Goal: Transaction & Acquisition: Purchase product/service

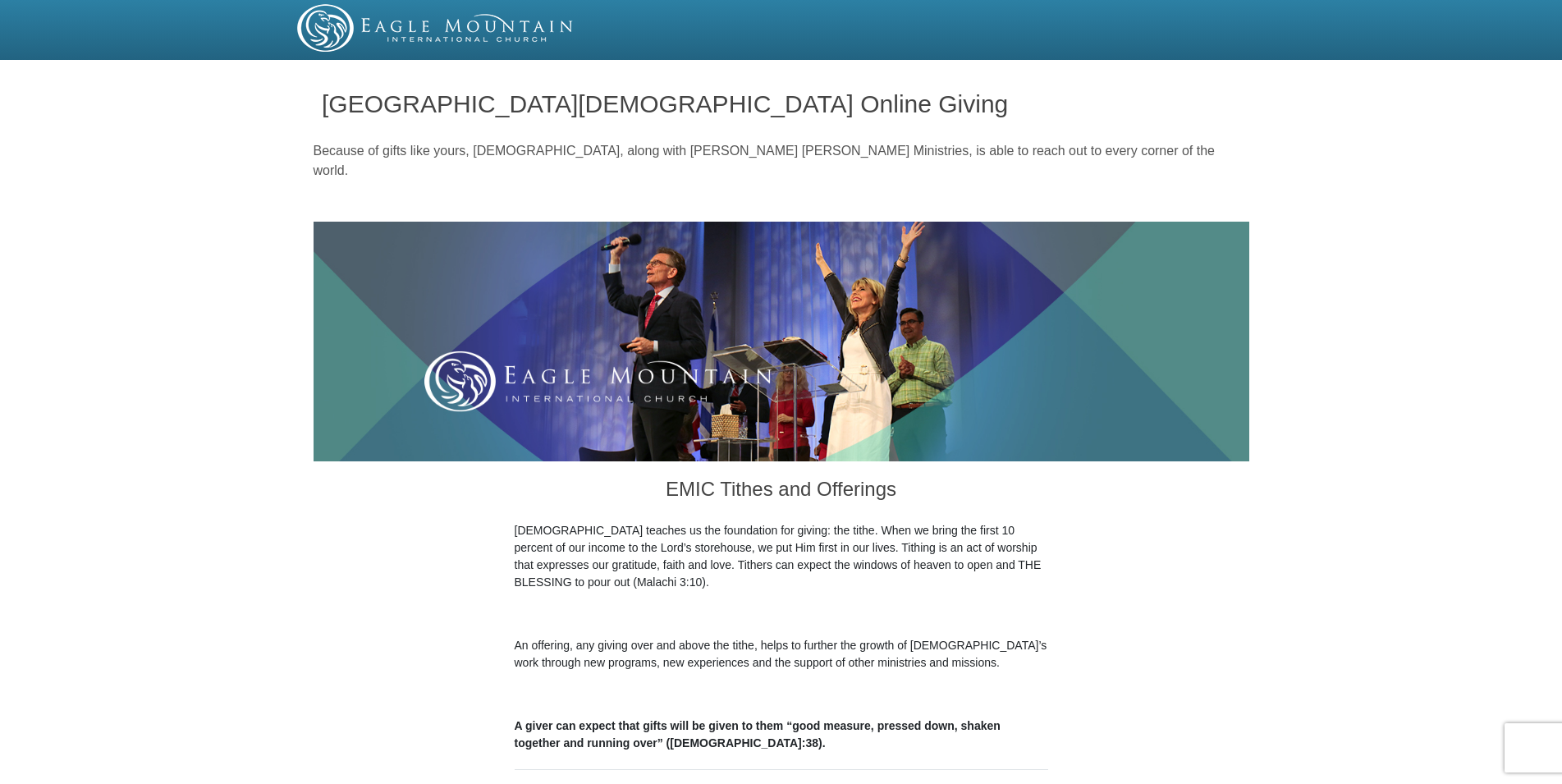
scroll to position [502, 0]
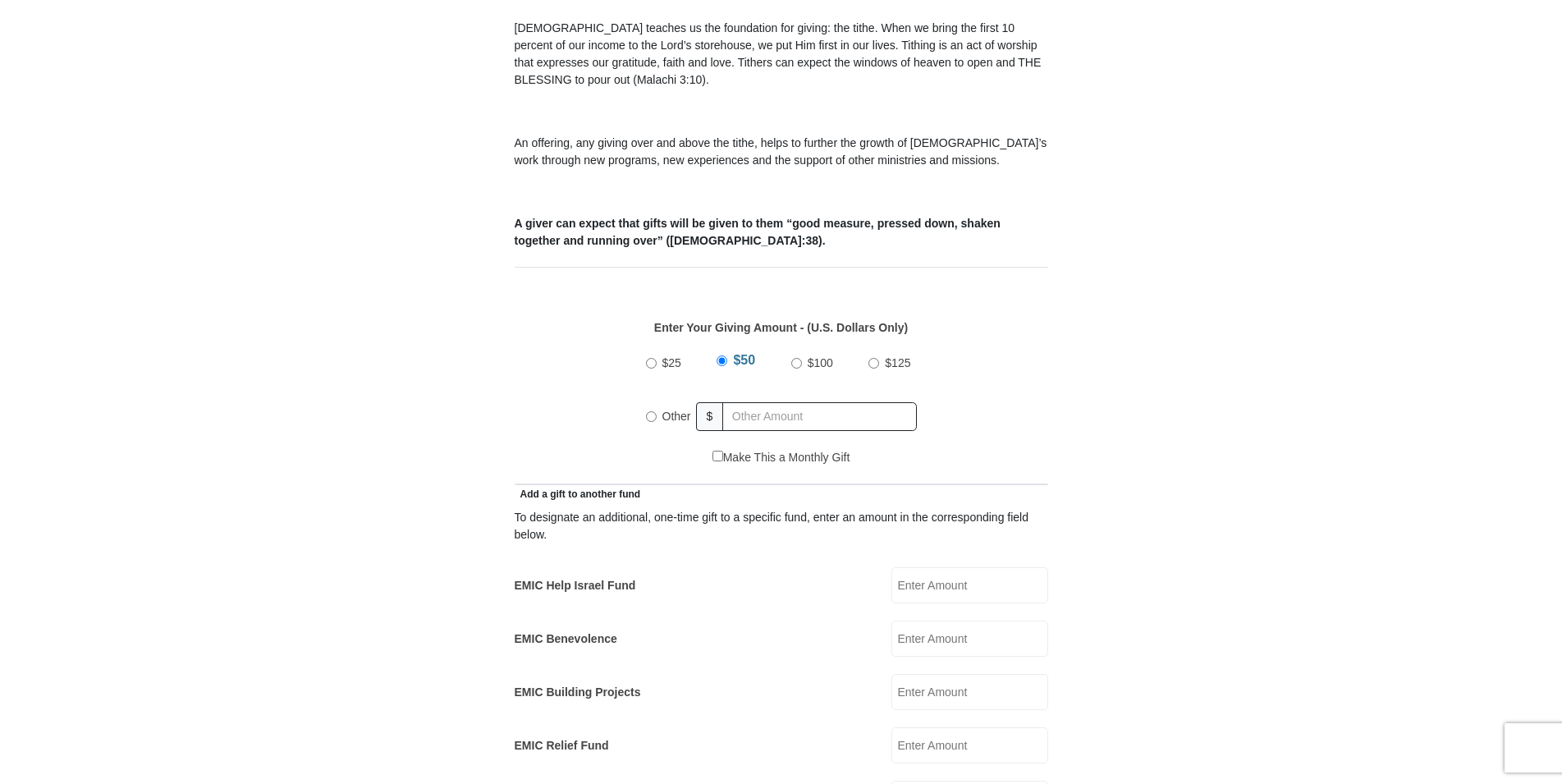
click at [653, 411] on input "Other" at bounding box center [651, 416] width 11 height 11
radio input "true"
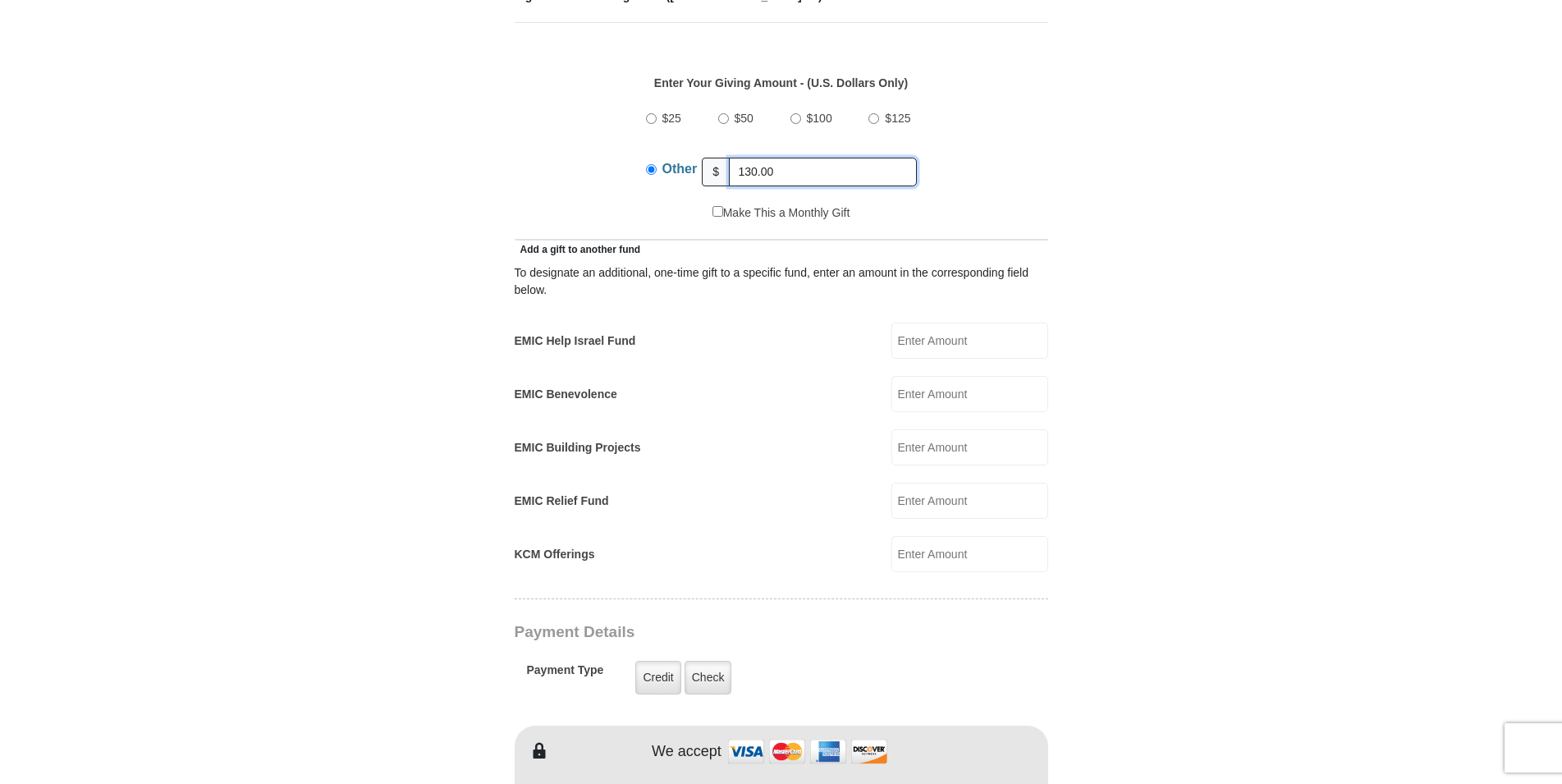
scroll to position [754, 0]
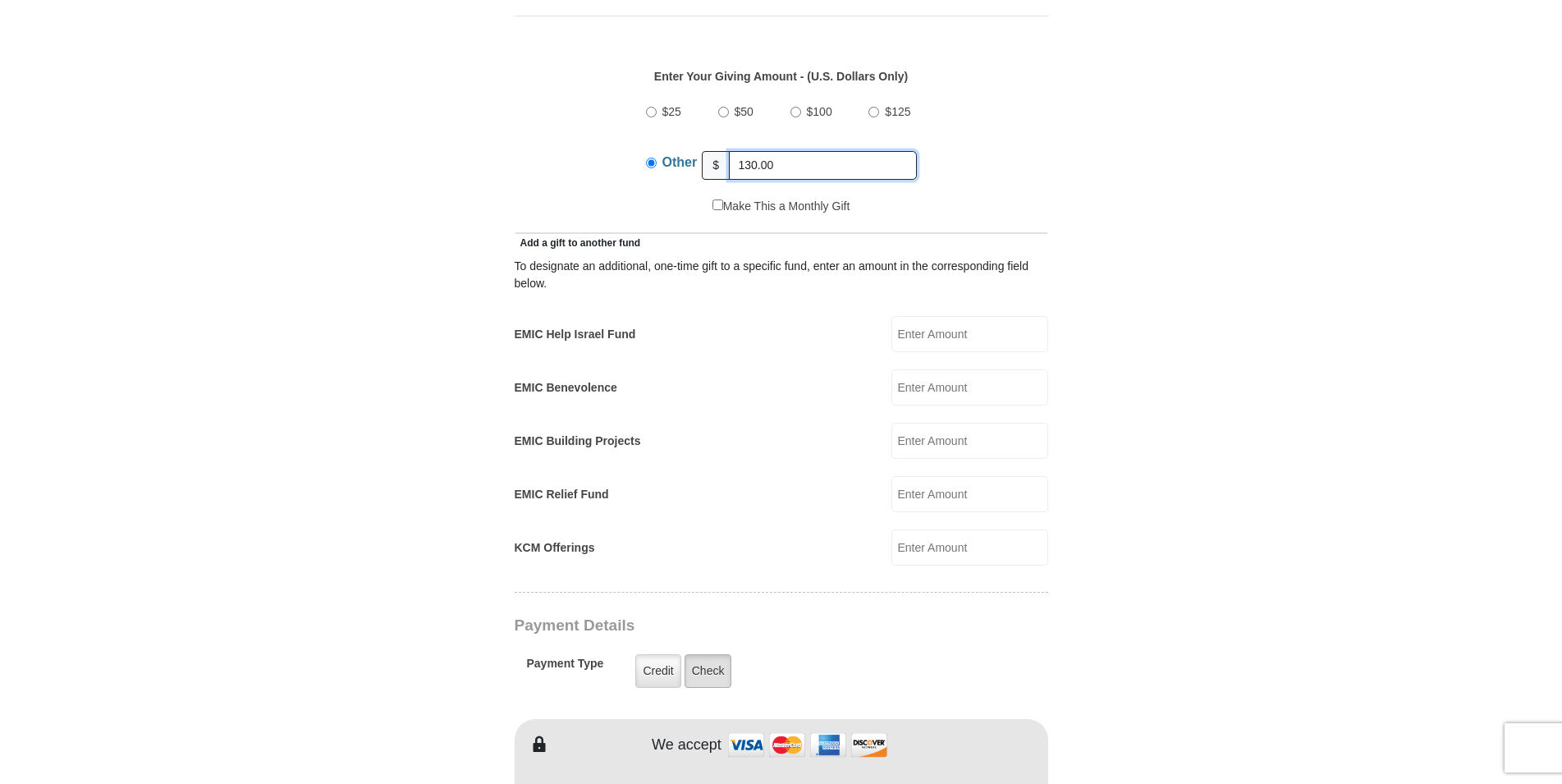
type input "130.00"
click at [703, 658] on label "Check" at bounding box center [708, 670] width 48 height 33
click at [0, 0] on input "Check" at bounding box center [0, 0] width 0 height 0
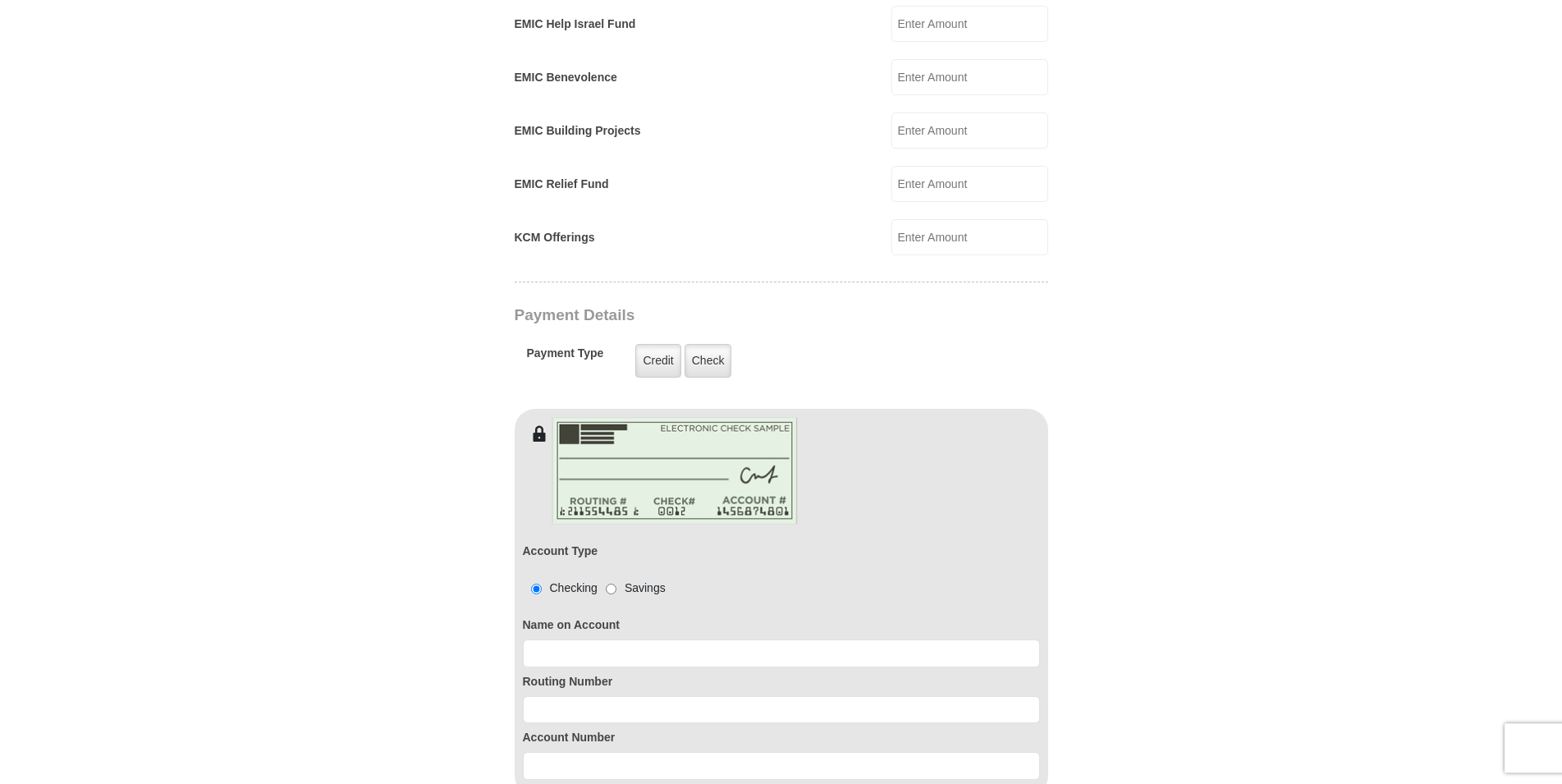
scroll to position [1171, 0]
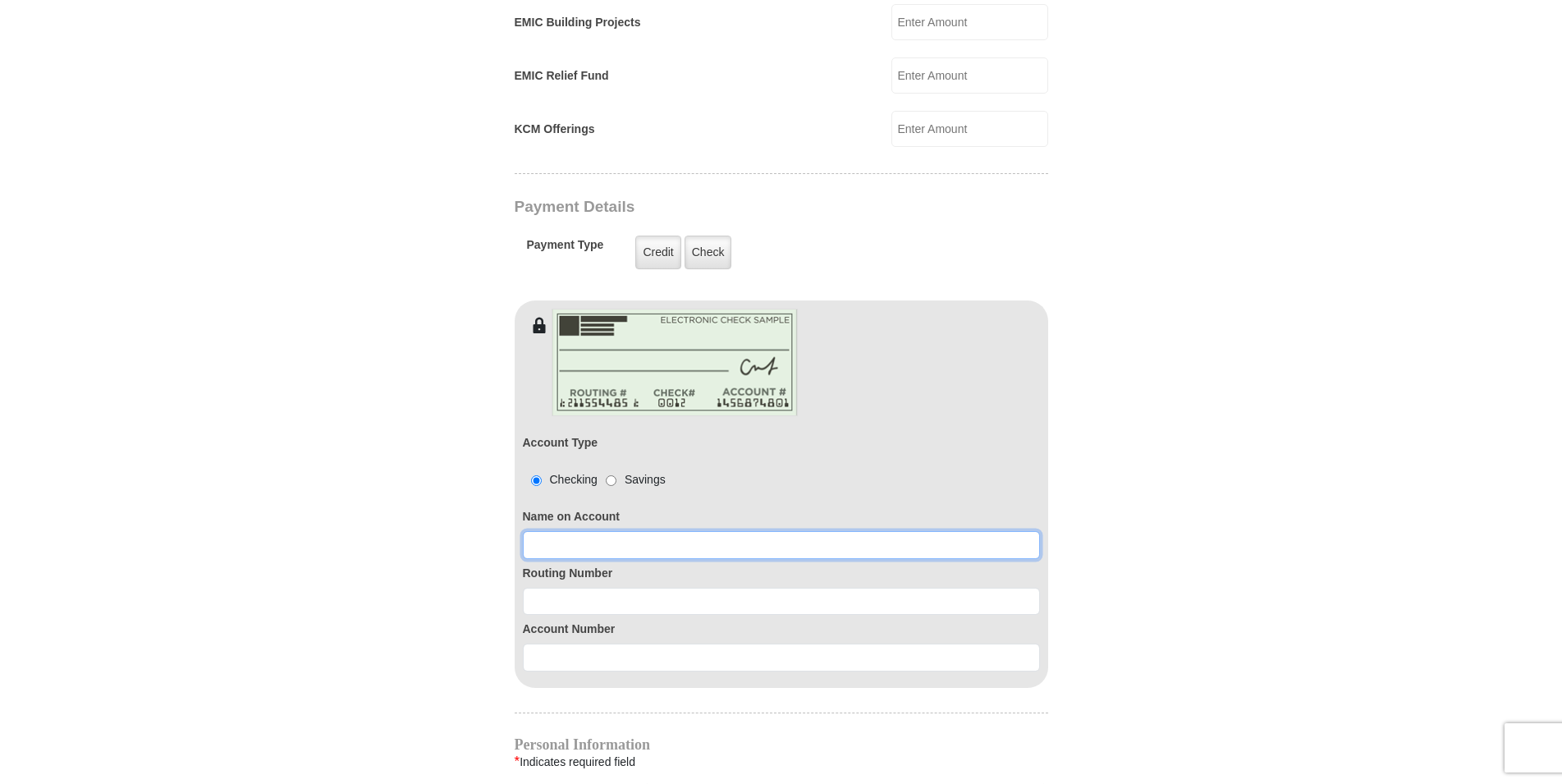
click at [552, 531] on input at bounding box center [781, 545] width 517 height 27
type input "[PERSON_NAME]"
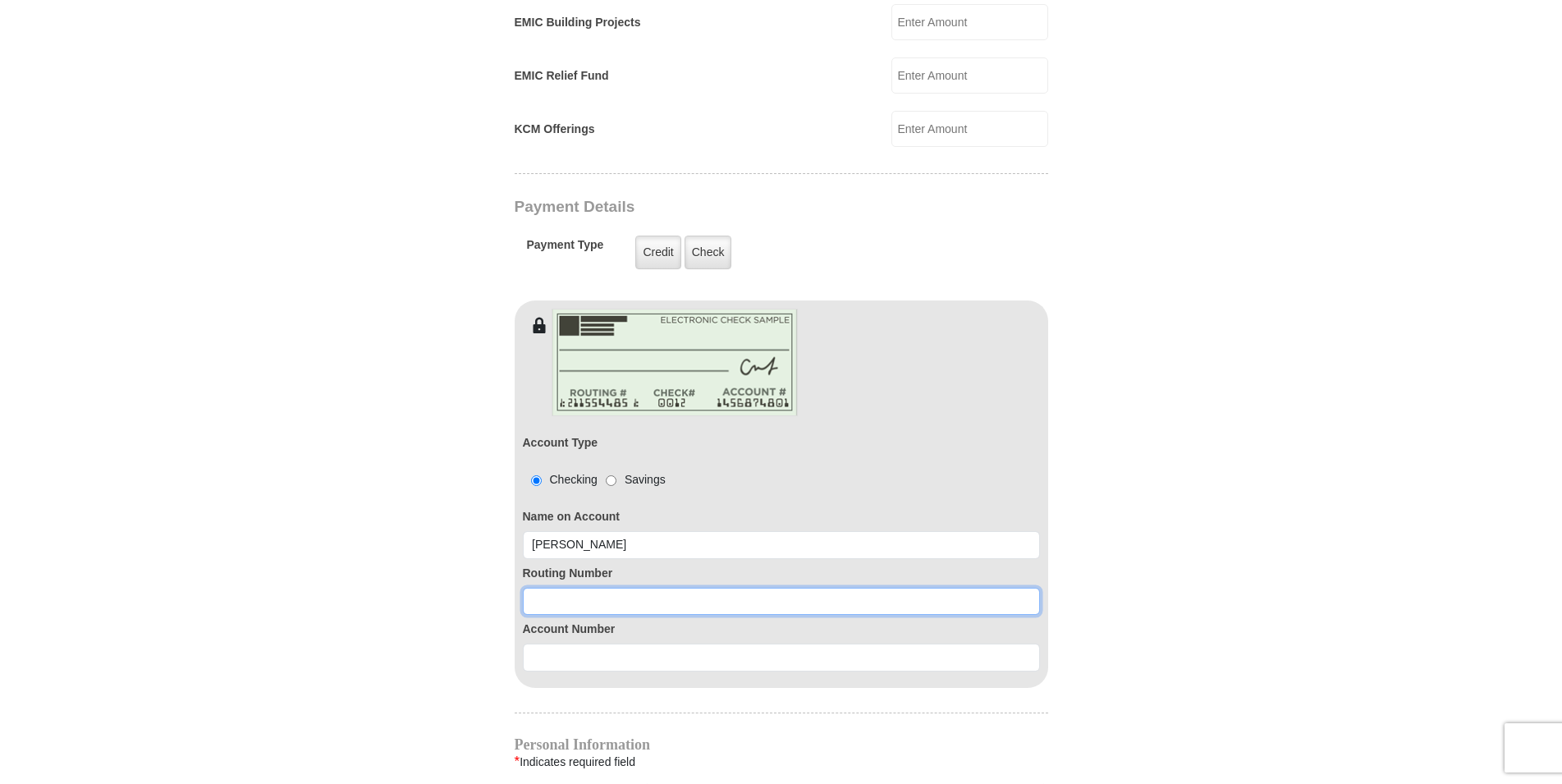
click at [575, 587] on input at bounding box center [781, 601] width 517 height 27
type input "272477694"
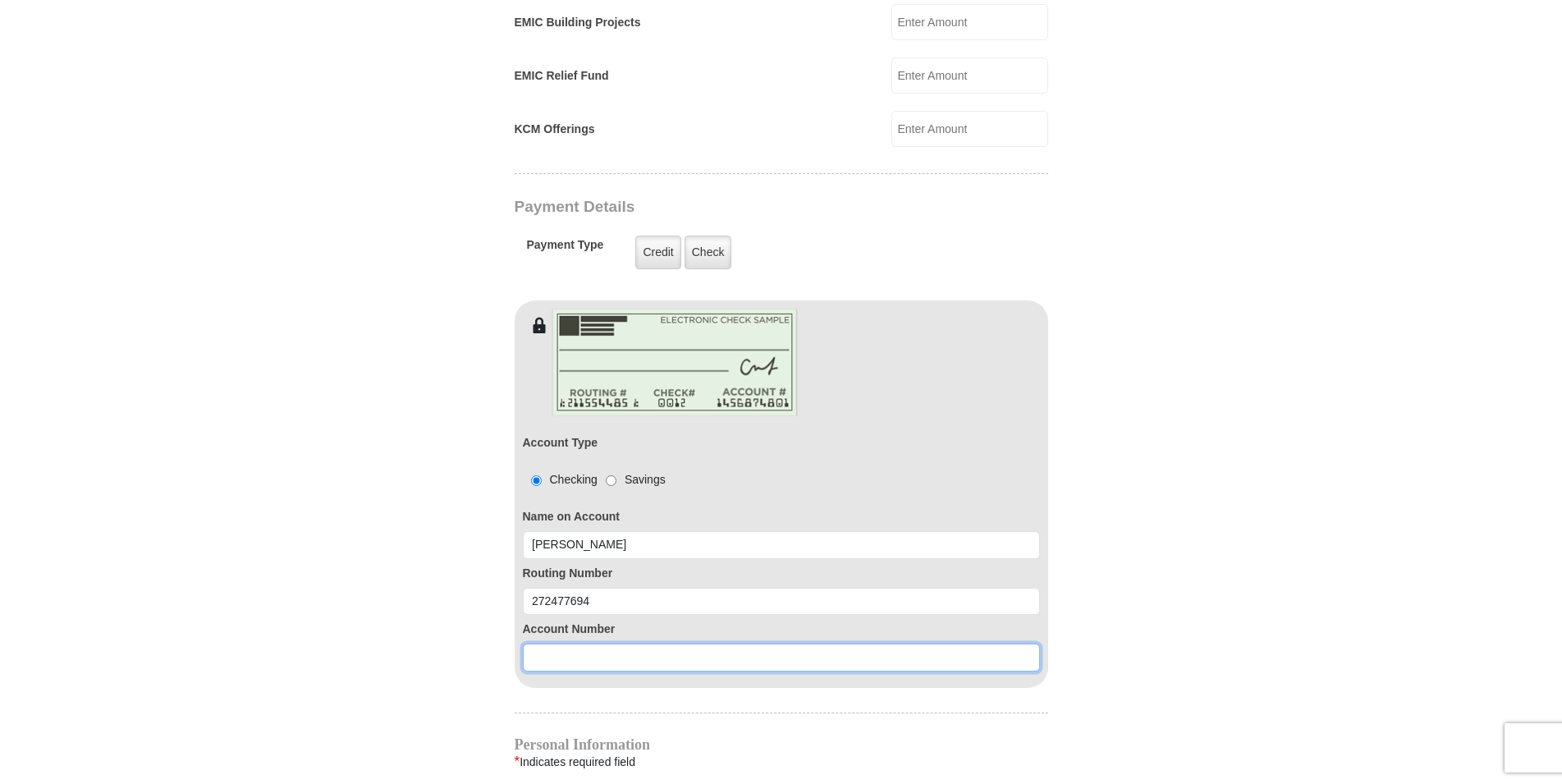
click at [570, 643] on input at bounding box center [781, 657] width 517 height 27
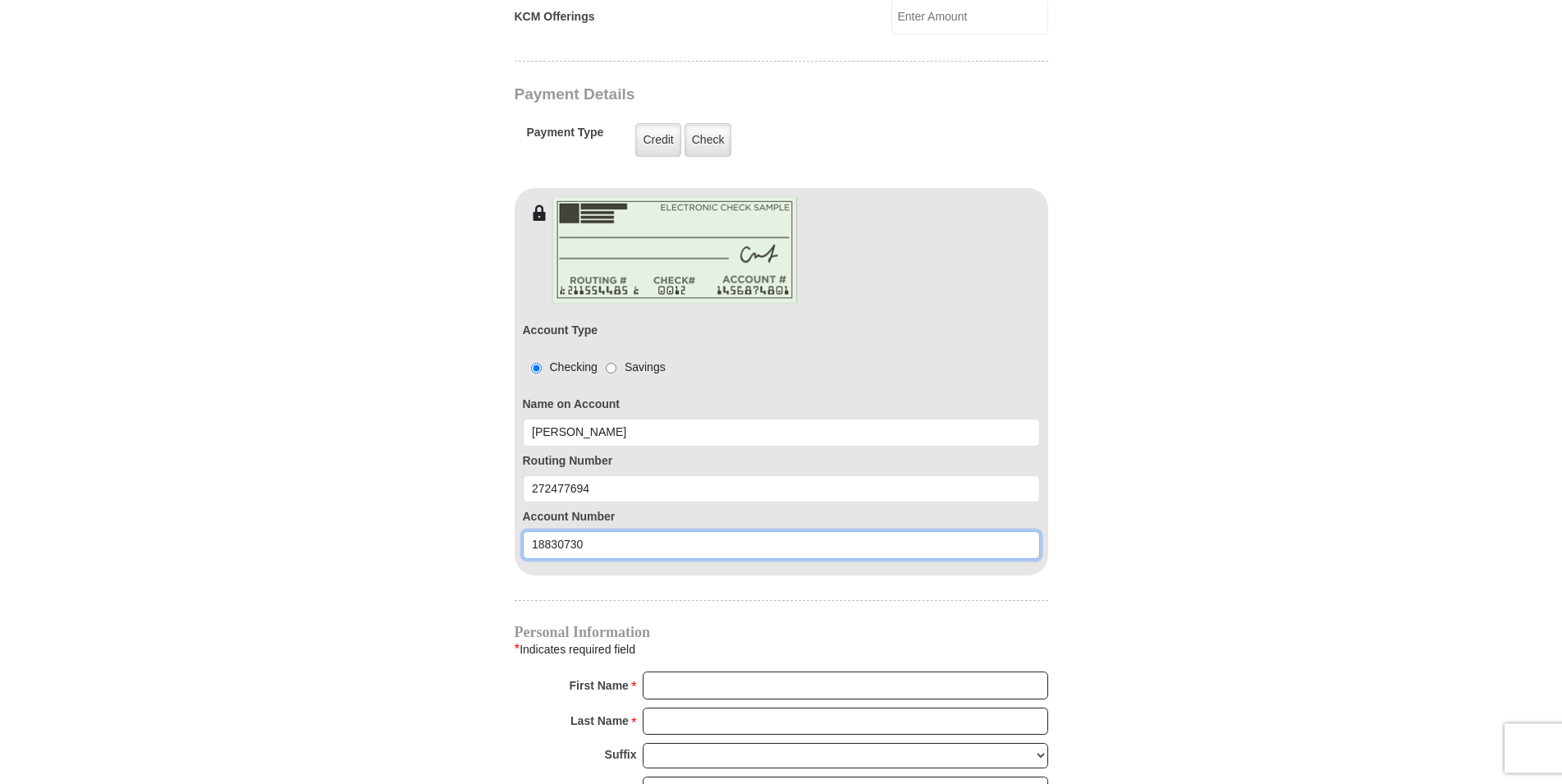
scroll to position [1423, 0]
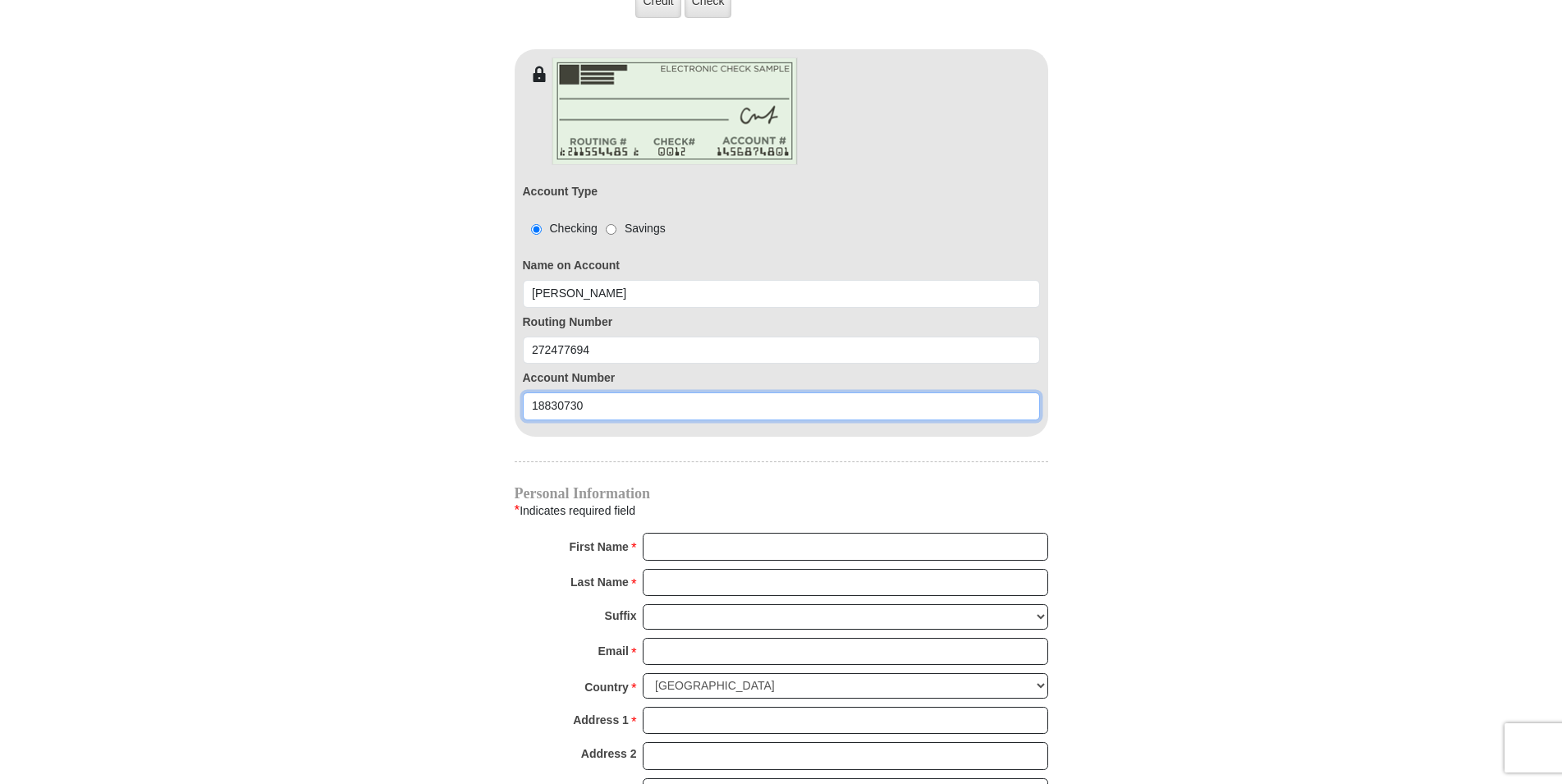
type input "18830730"
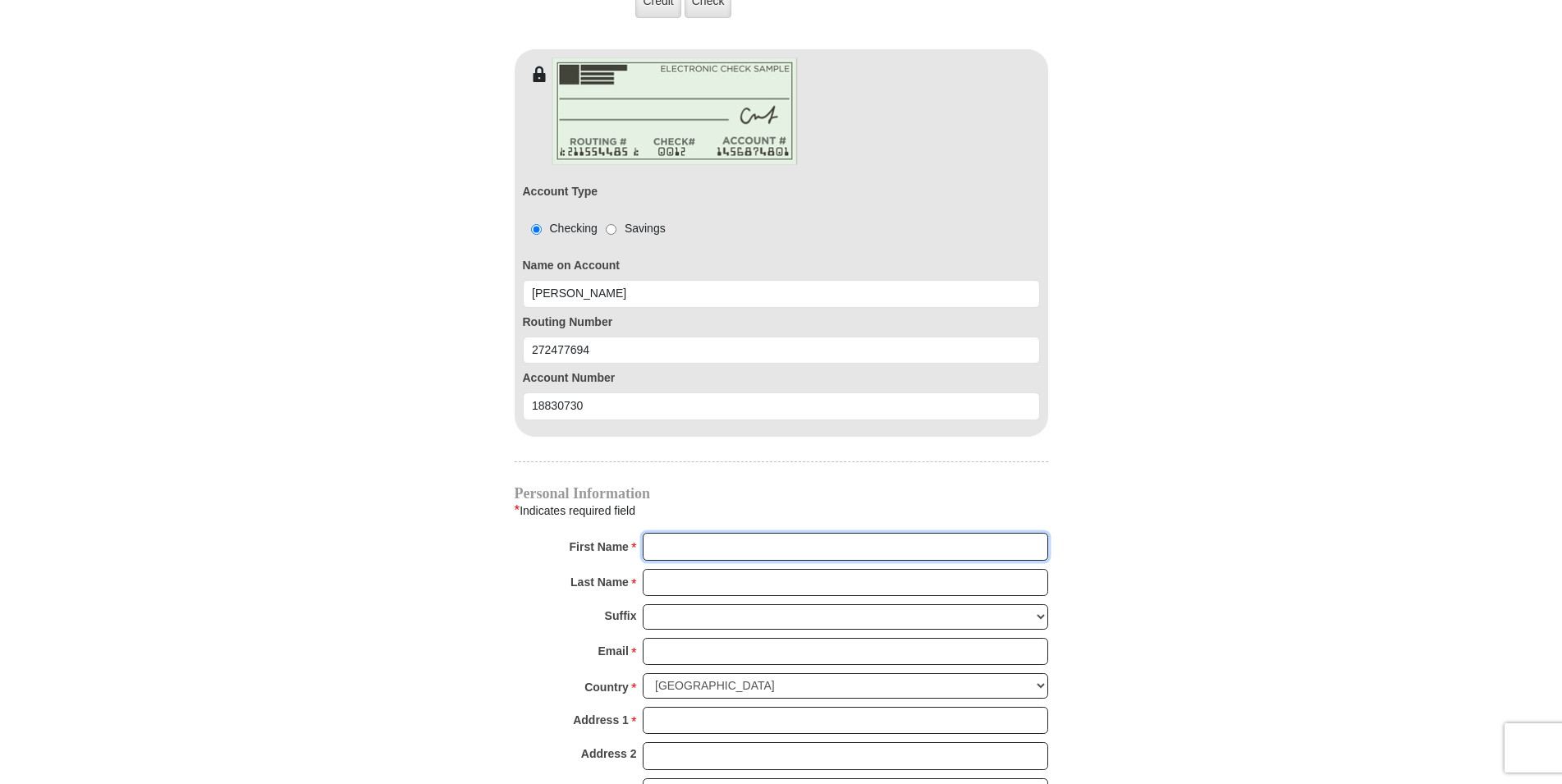
click at [681, 532] on input "First Name *" at bounding box center [846, 546] width 406 height 27
type input "[PERSON_NAME]"
type input "[EMAIL_ADDRESS][DOMAIN_NAME]"
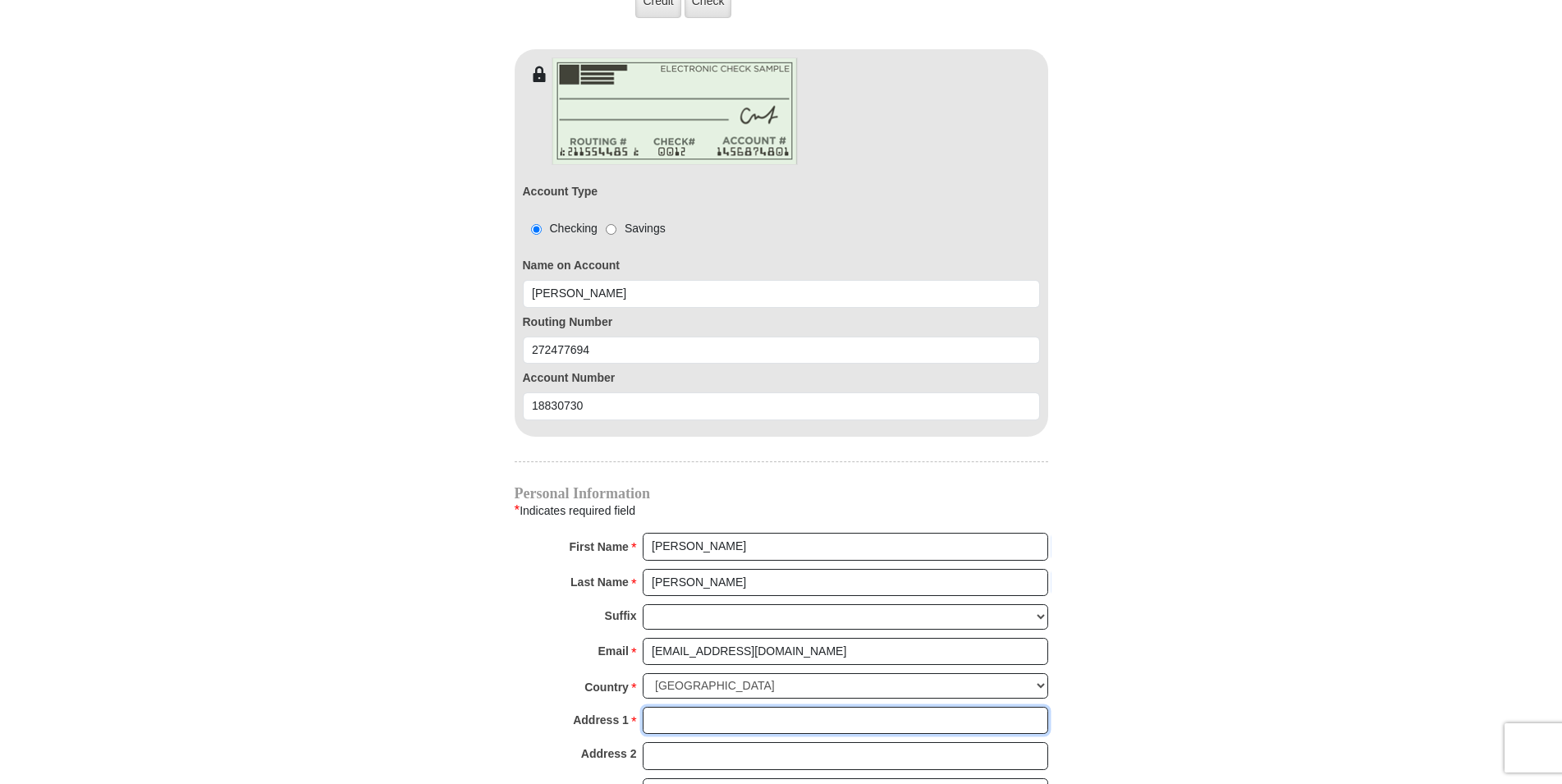
type input "15523 Macarthur"
type input "[PERSON_NAME]"
select select "MI"
type input "48239"
type input "3135327542"
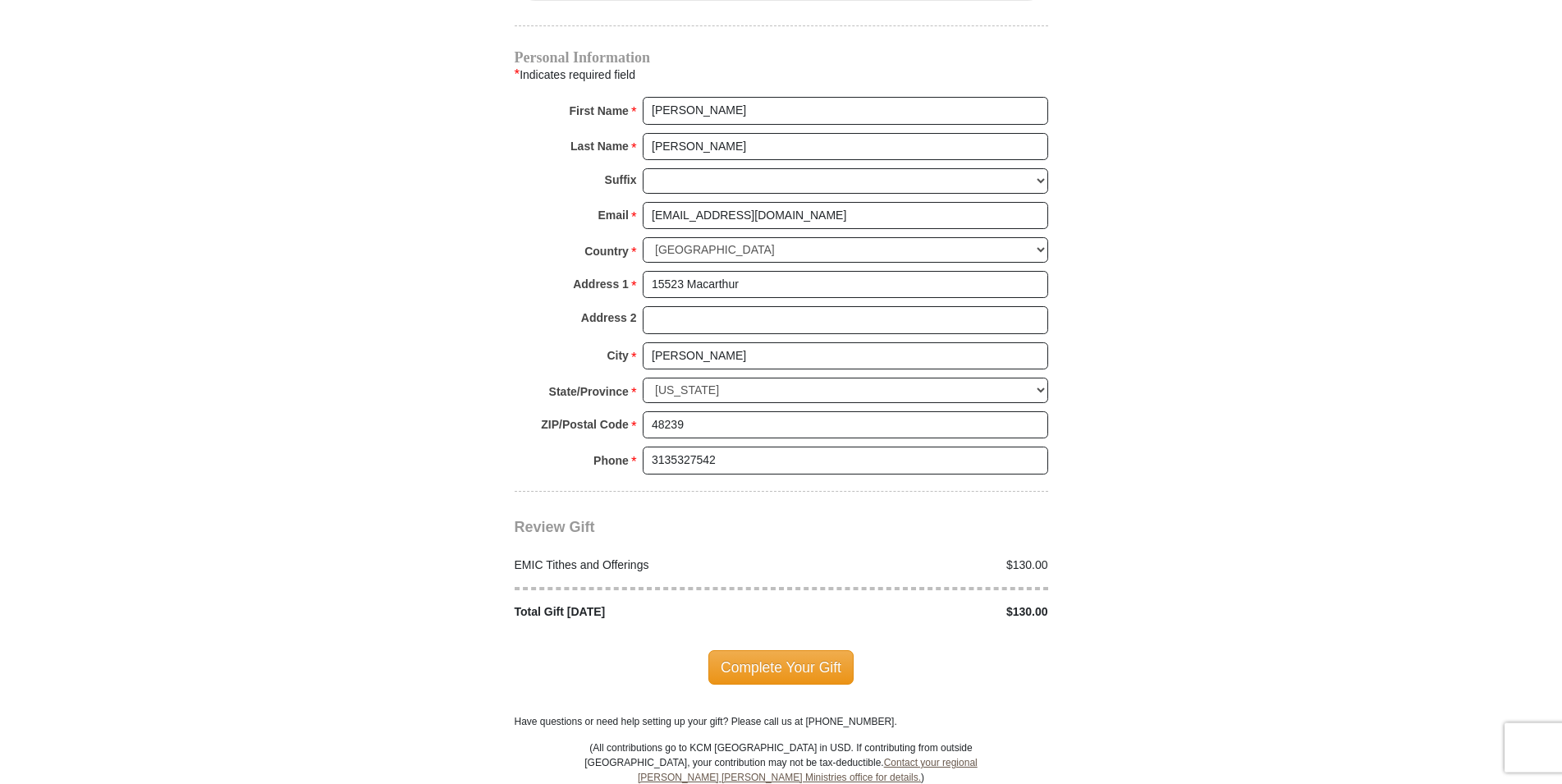
scroll to position [1925, 0]
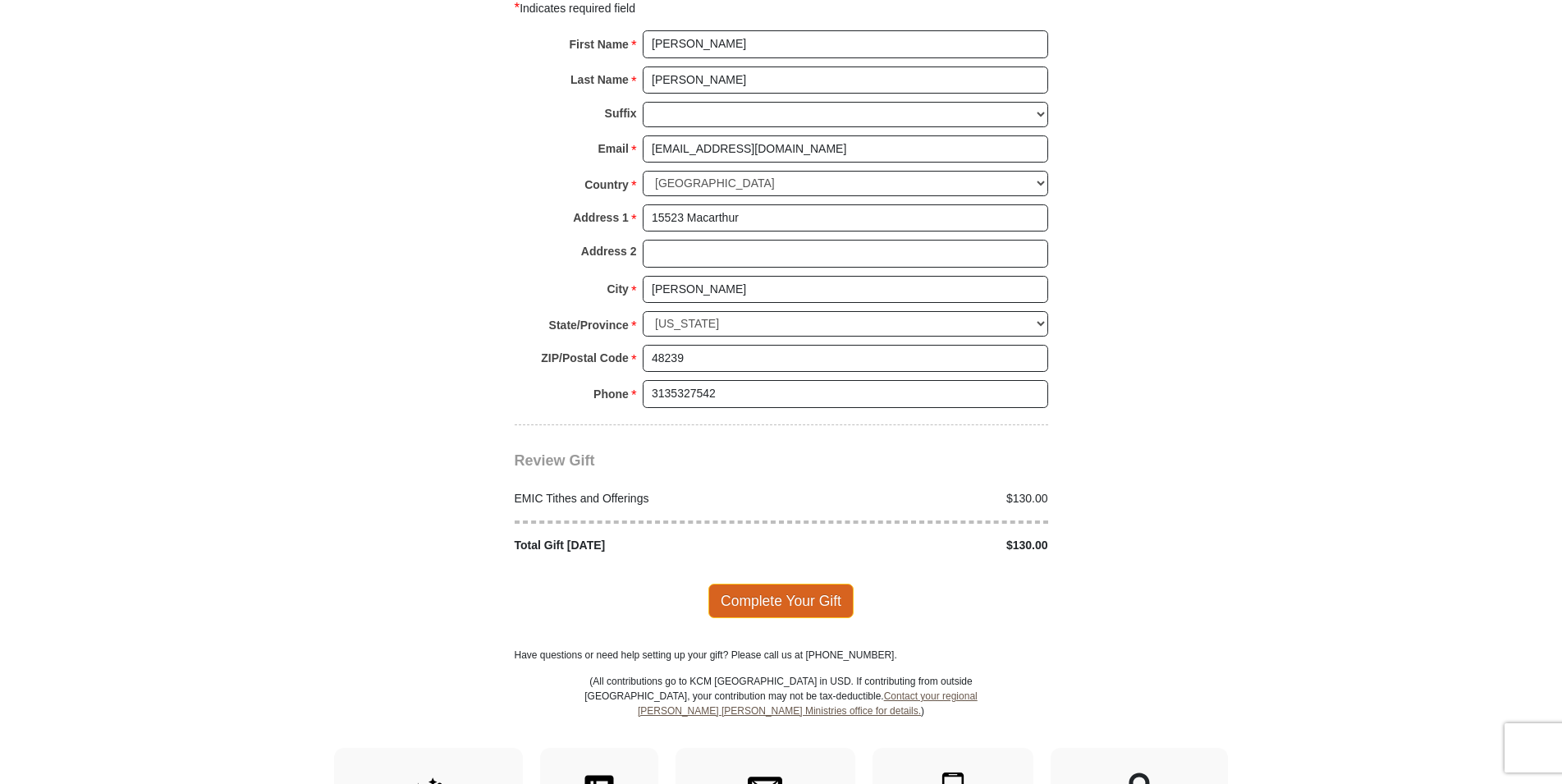
click at [789, 586] on span "Complete Your Gift" at bounding box center [781, 600] width 145 height 34
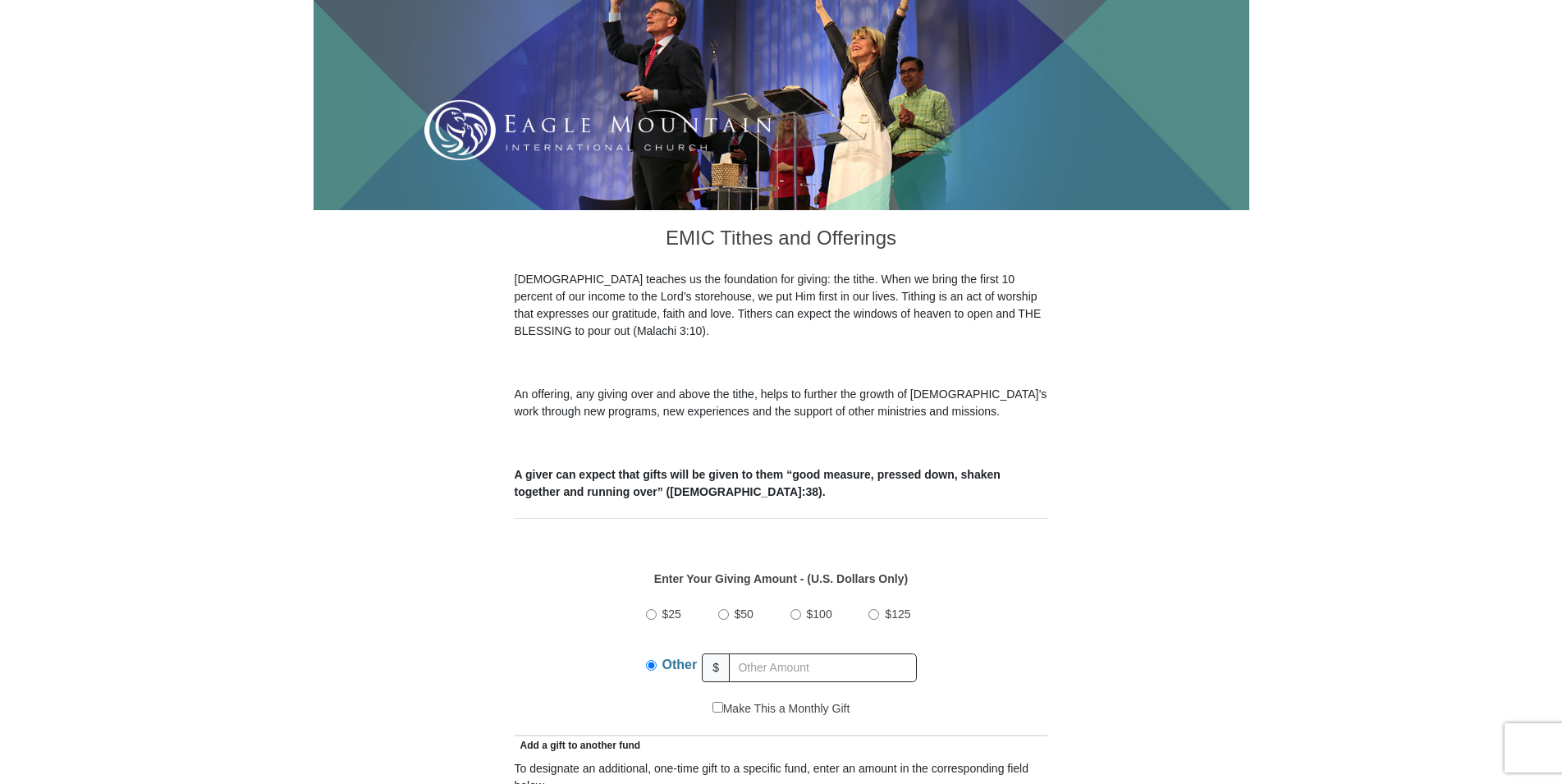
scroll to position [251, 0]
type input "10.00"
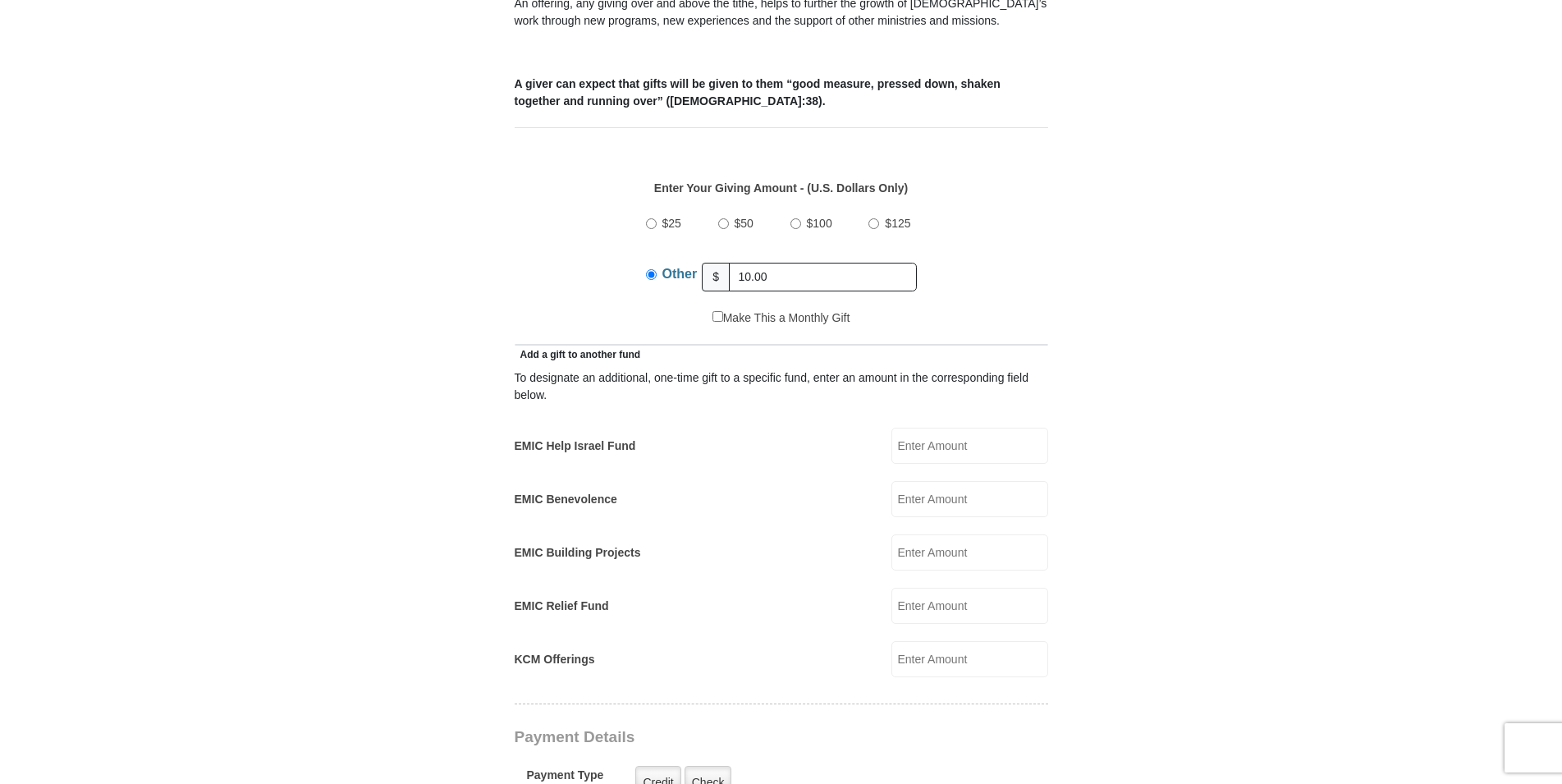
scroll to position [669, 0]
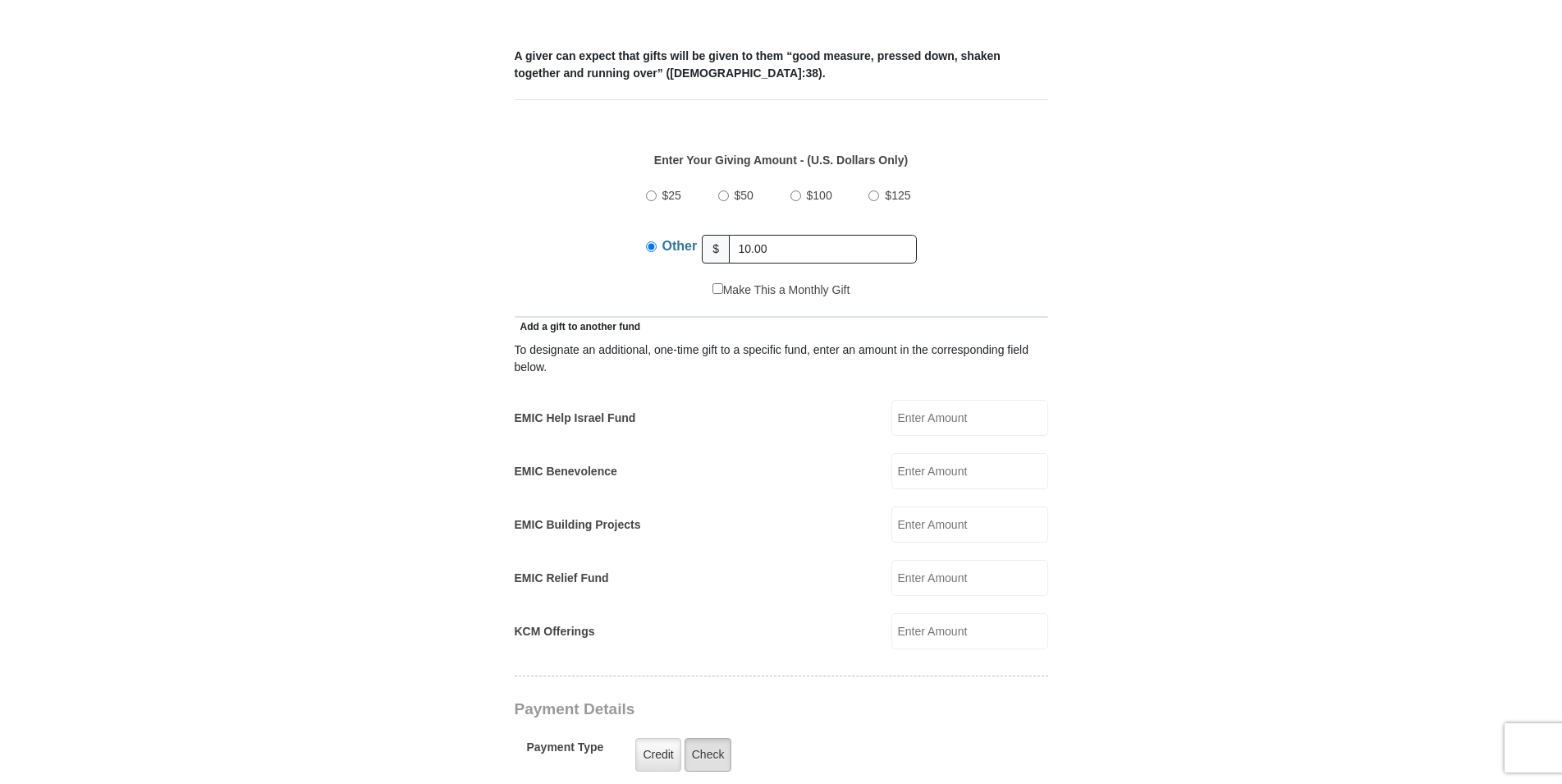
click at [706, 740] on label "Check" at bounding box center [708, 755] width 48 height 33
click at [0, 0] on input "Check" at bounding box center [0, 0] width 0 height 0
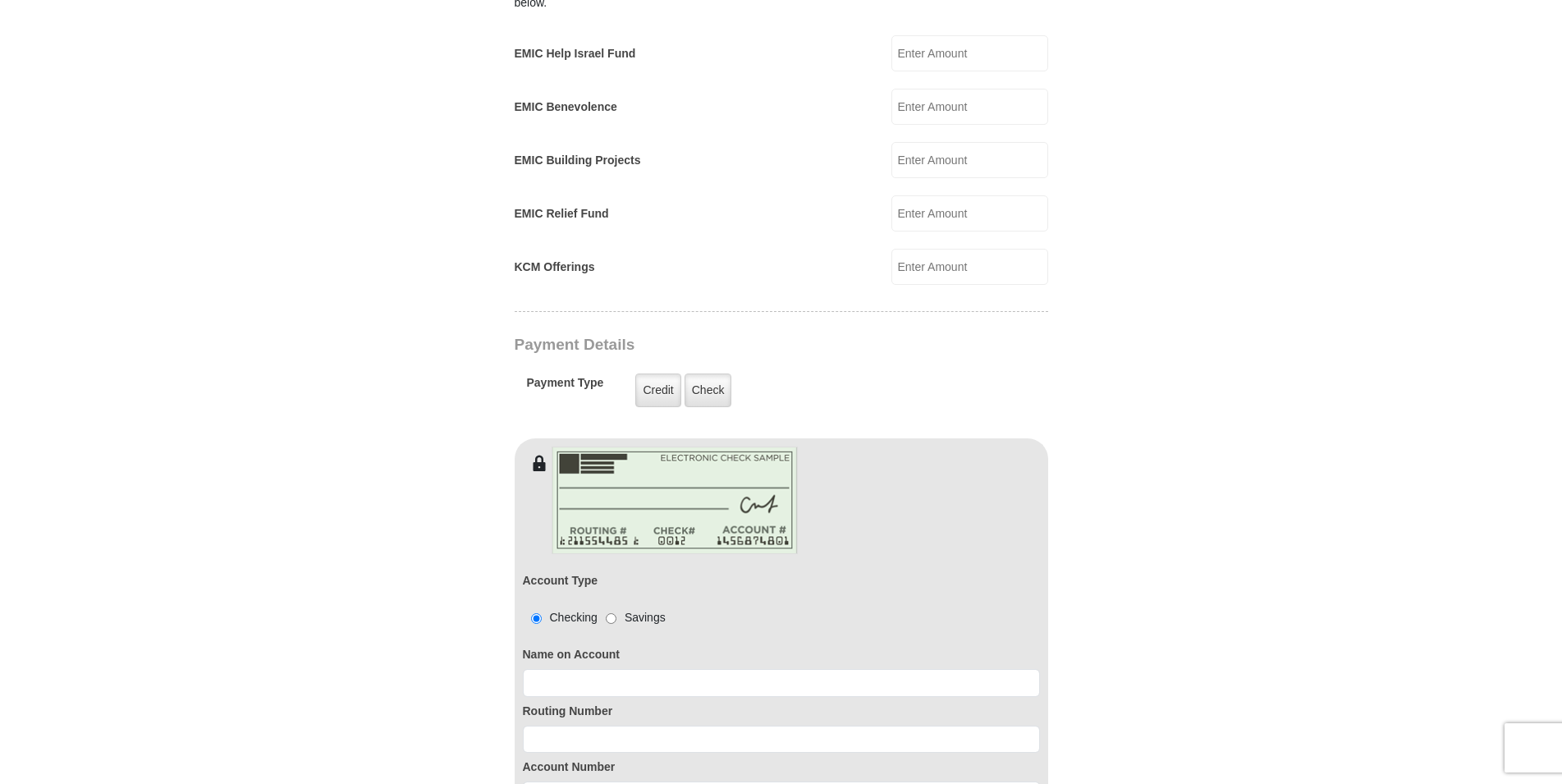
scroll to position [1088, 0]
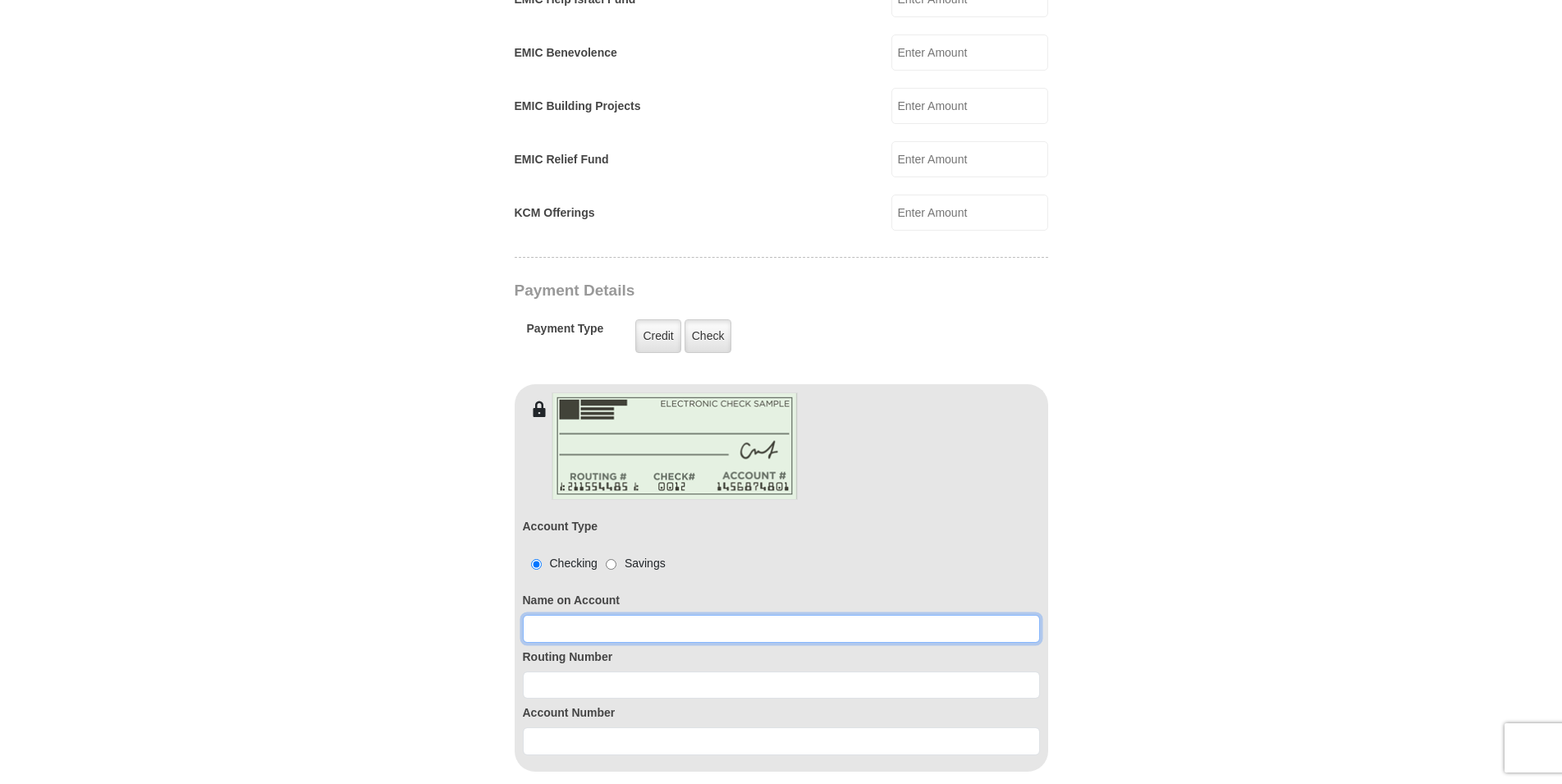
click at [584, 614] on input at bounding box center [781, 628] width 517 height 27
type input "[PERSON_NAME]"
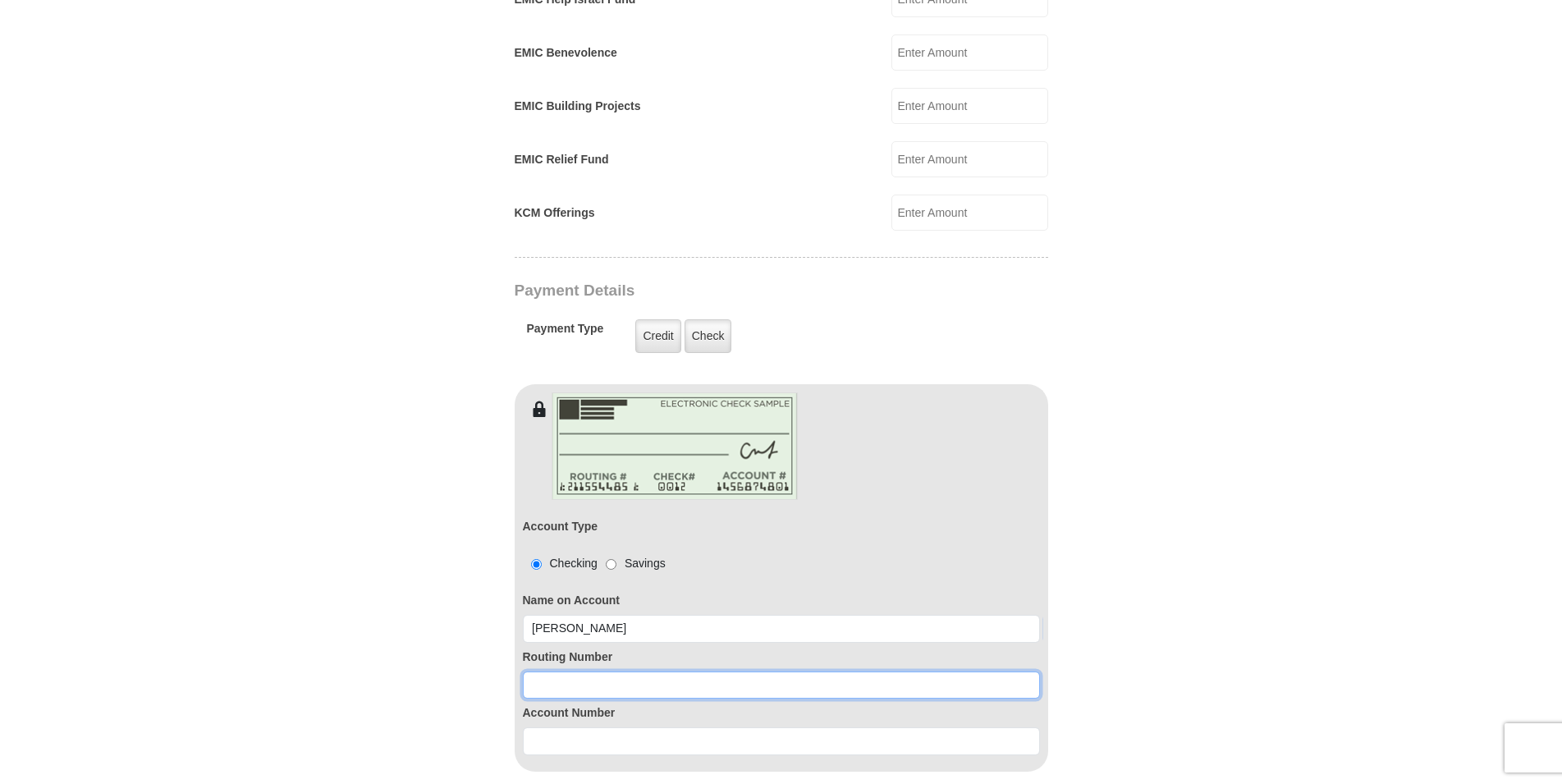
click at [577, 671] on input at bounding box center [781, 685] width 517 height 27
type input "272477694"
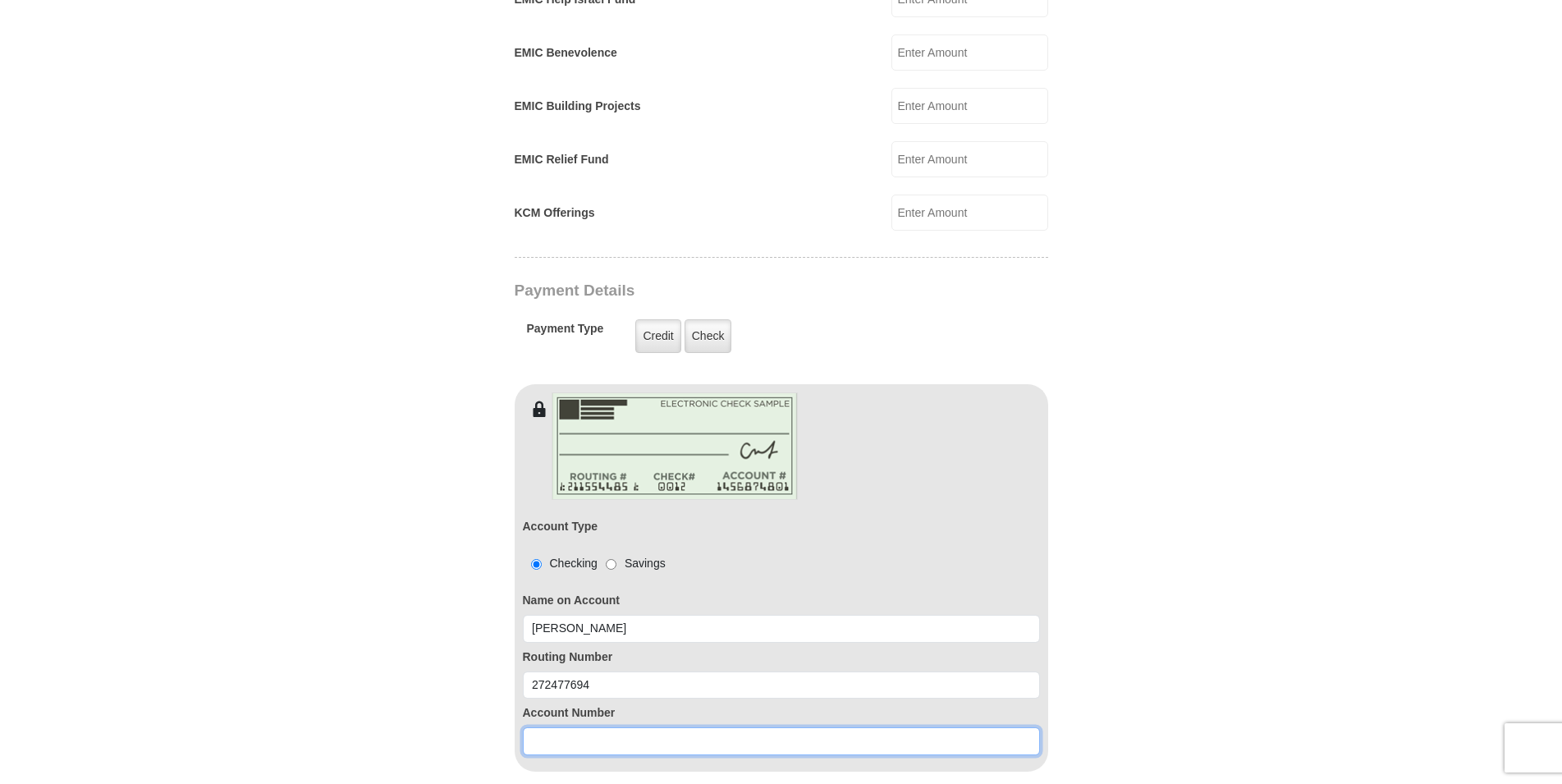
click at [592, 727] on input at bounding box center [781, 741] width 517 height 27
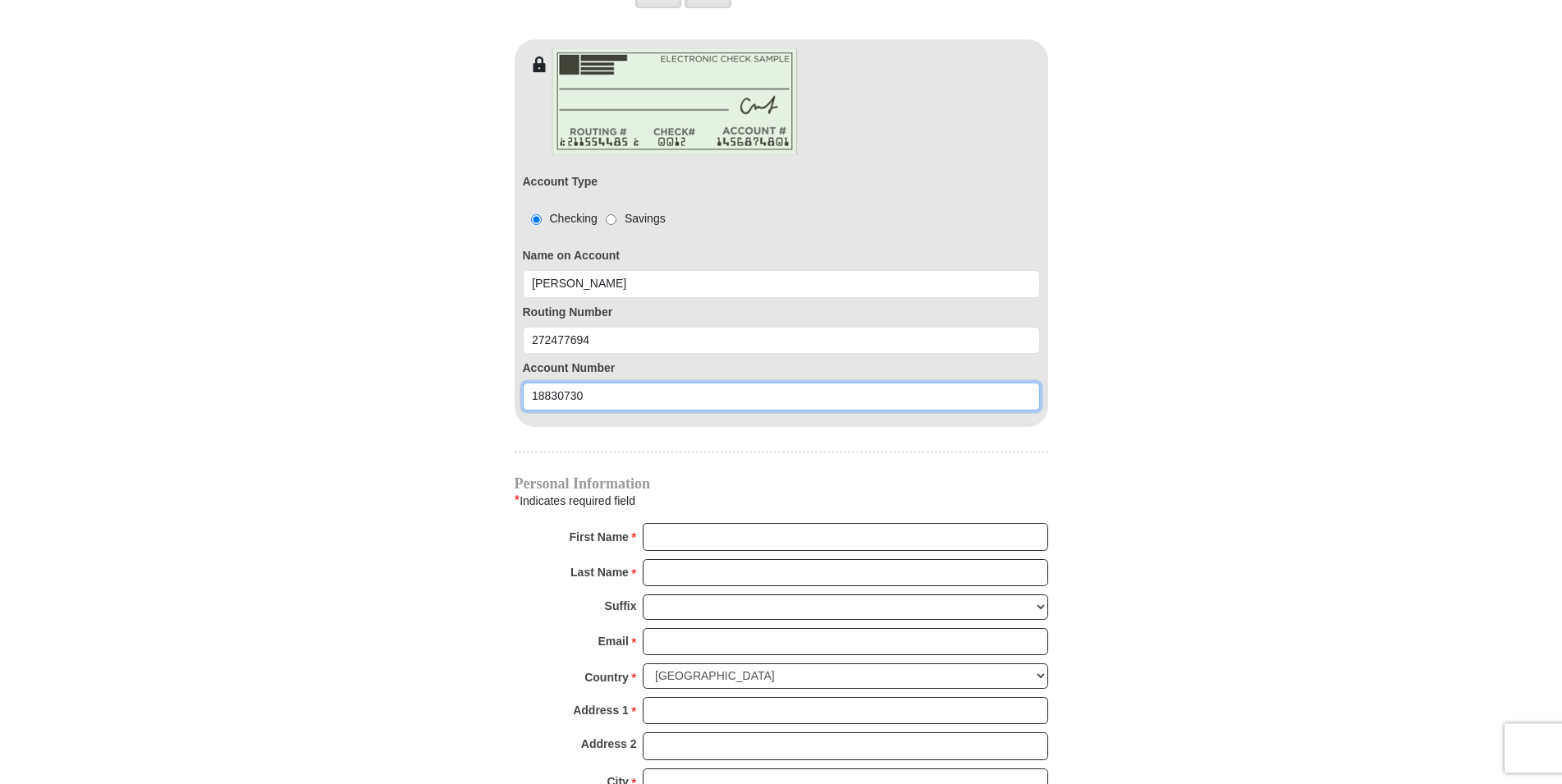
scroll to position [1506, 0]
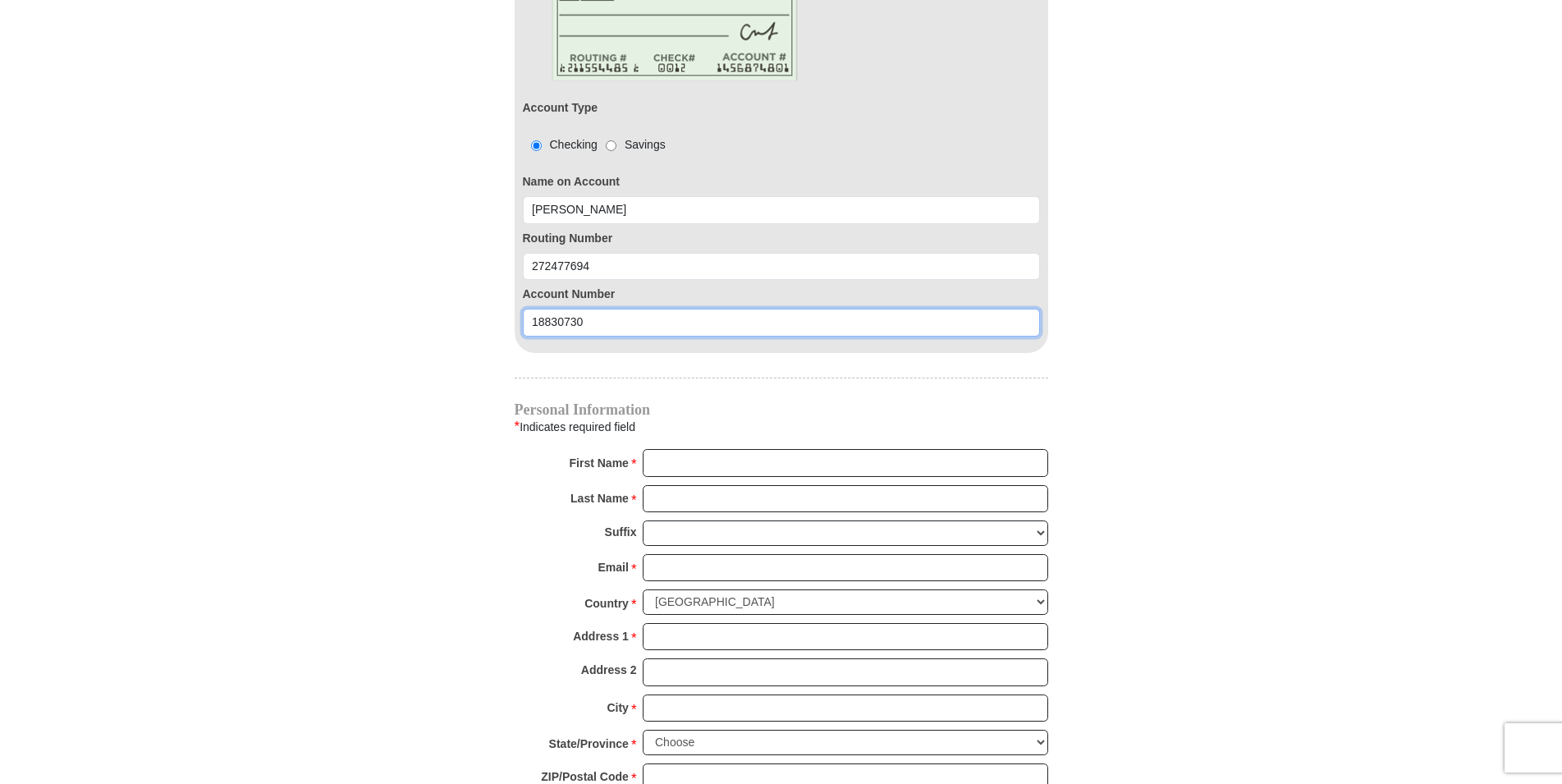
type input "18830730"
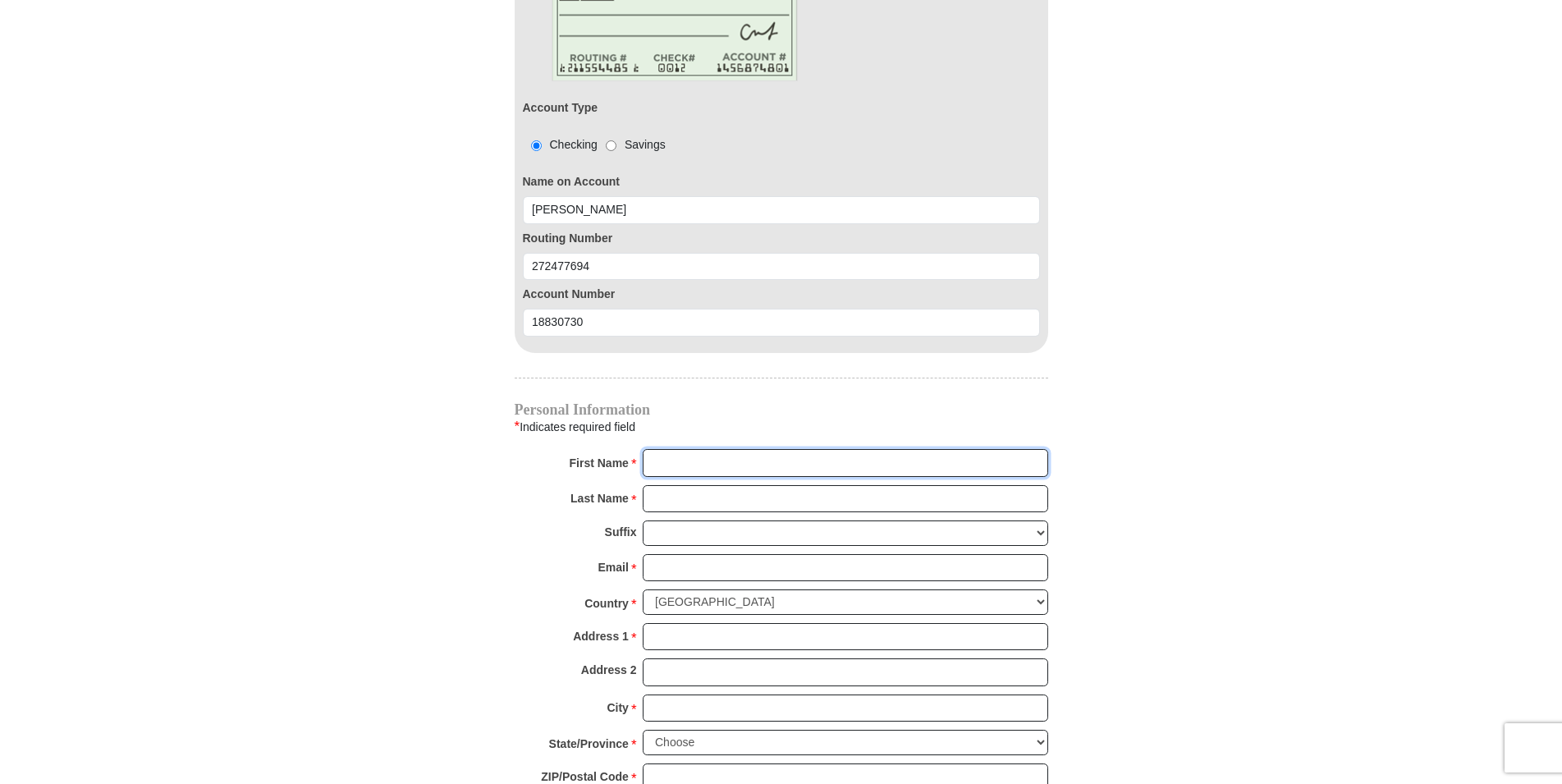
click at [717, 449] on input "First Name *" at bounding box center [846, 463] width 406 height 27
type input "[PERSON_NAME]"
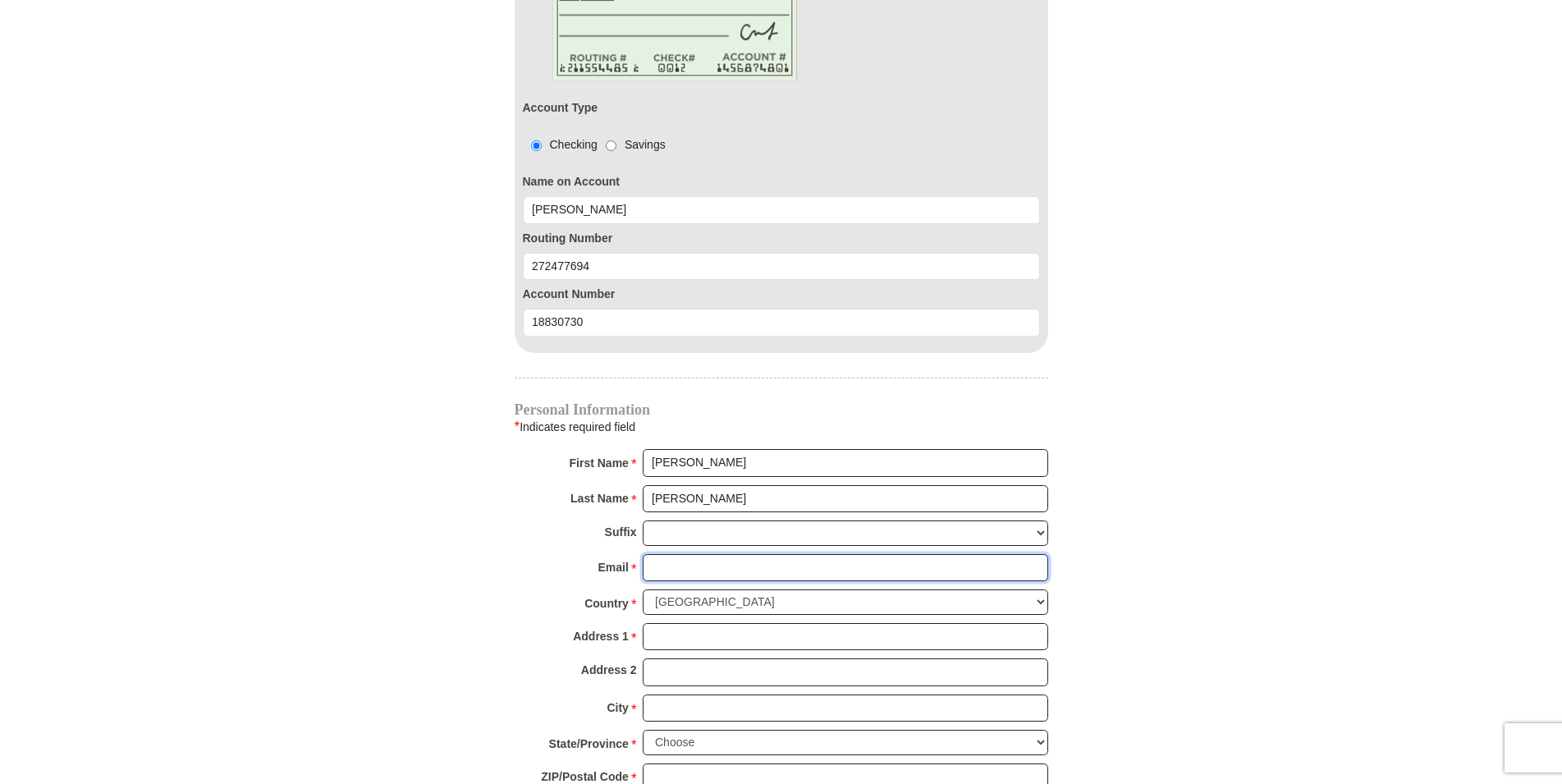
type input "[EMAIL_ADDRESS][DOMAIN_NAME]"
type input "15523 MacArthur"
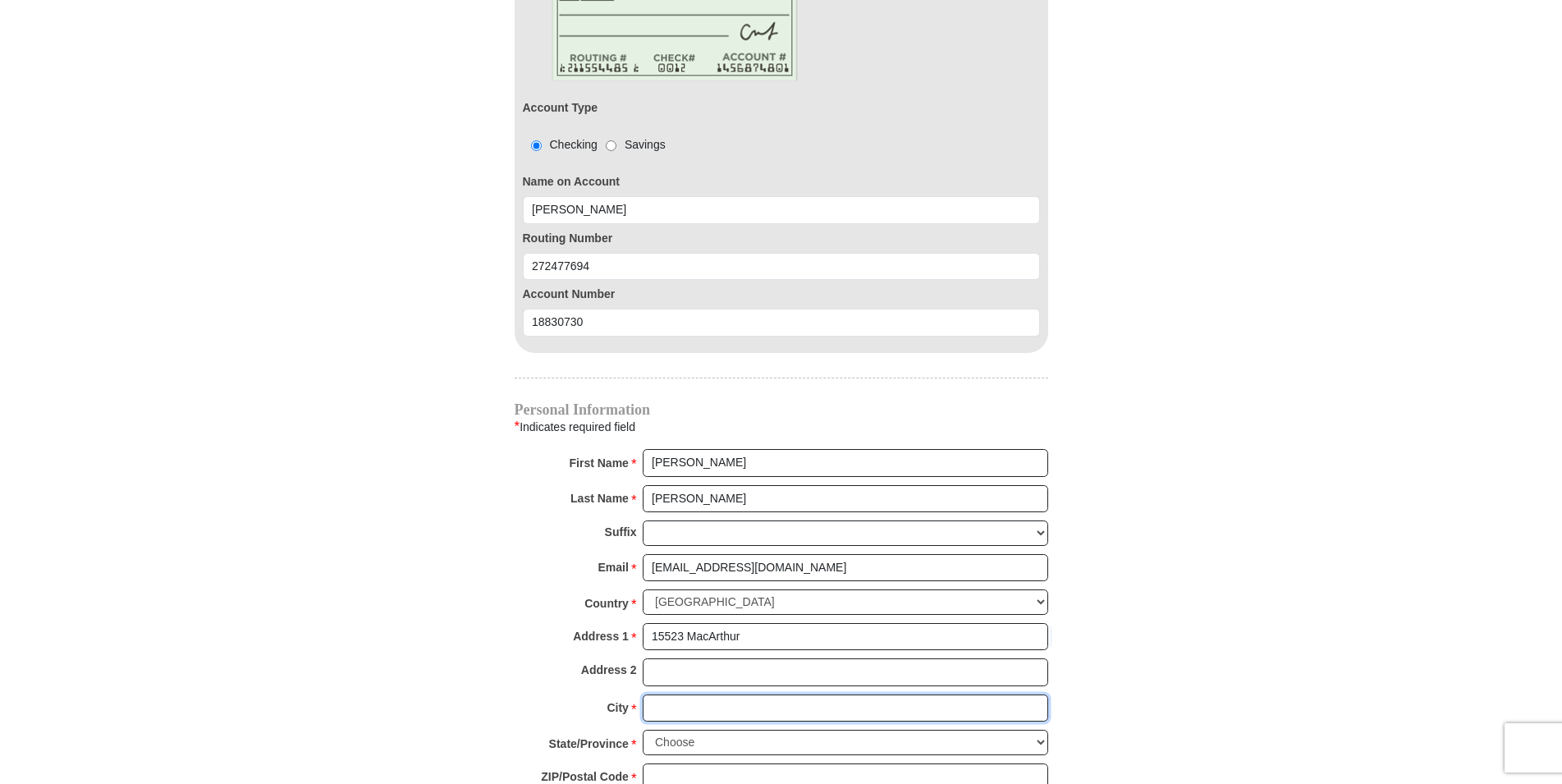
type input "[PERSON_NAME]"
select select "MI"
type input "48239"
type input "3135327542"
drag, startPoint x: 1170, startPoint y: 498, endPoint x: 1191, endPoint y: 486, distance: 24.2
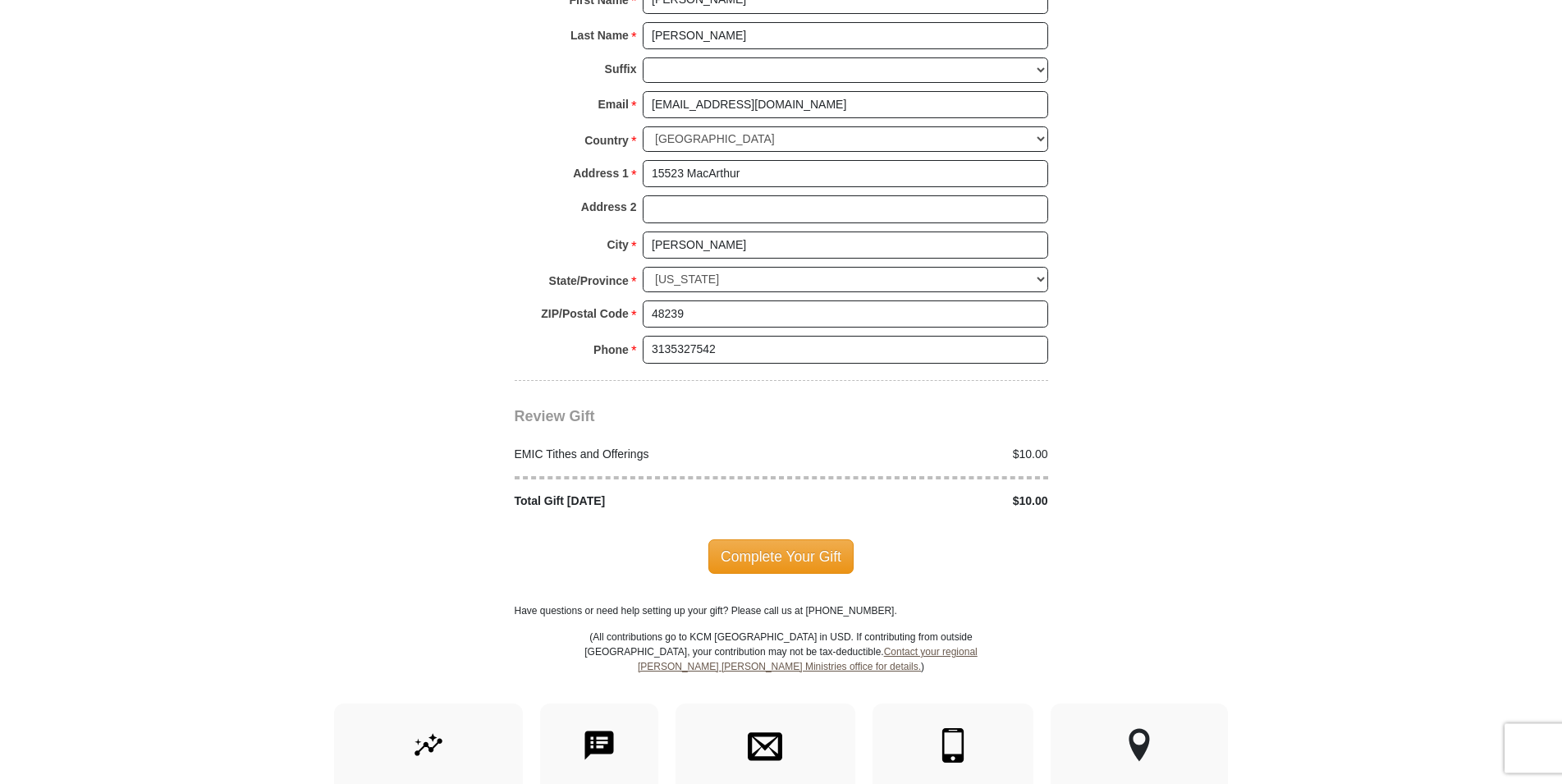
scroll to position [2008, 0]
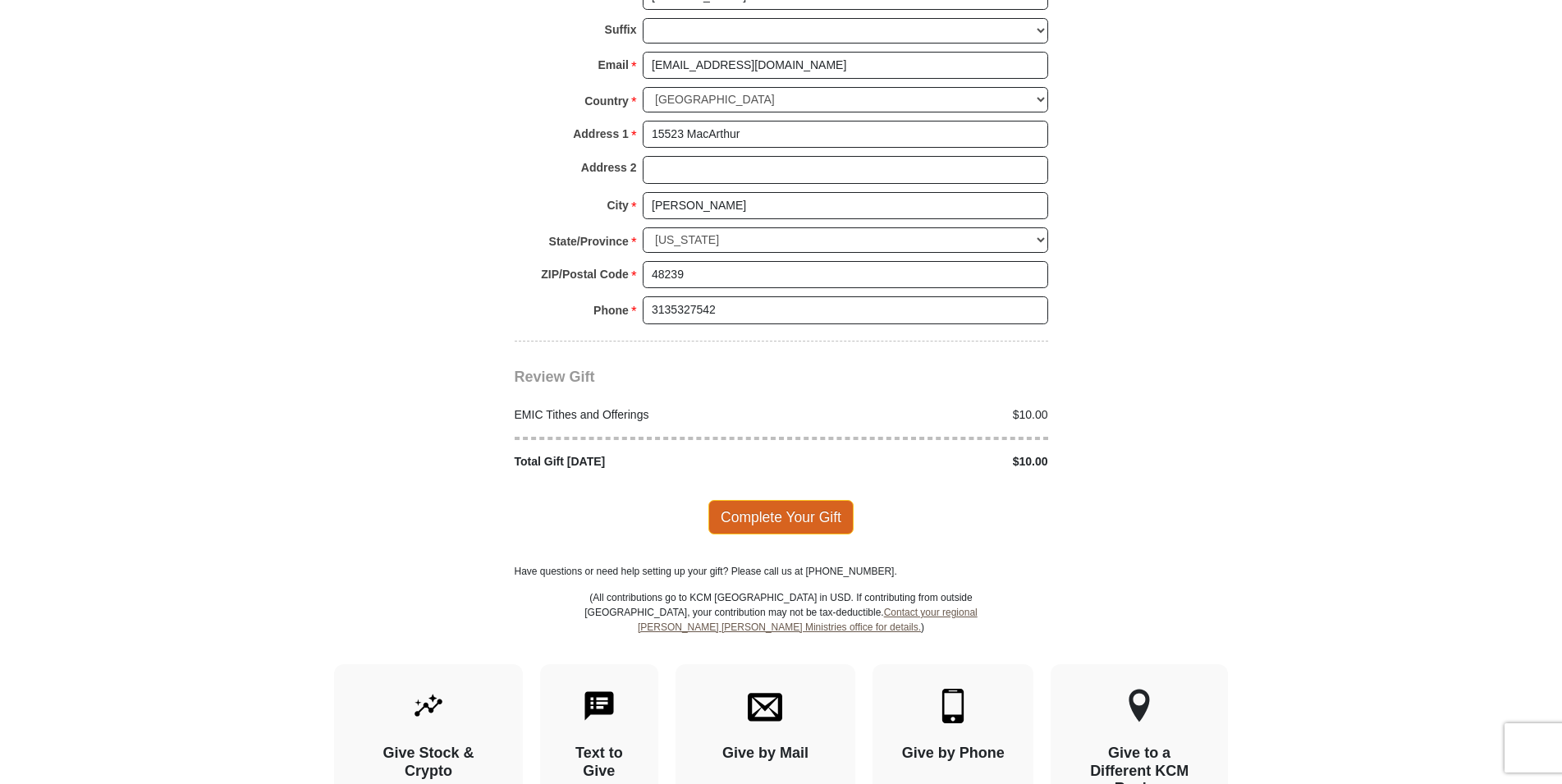
click at [781, 502] on span "Complete Your Gift" at bounding box center [781, 516] width 145 height 34
